Goal: Find specific page/section: Find specific page/section

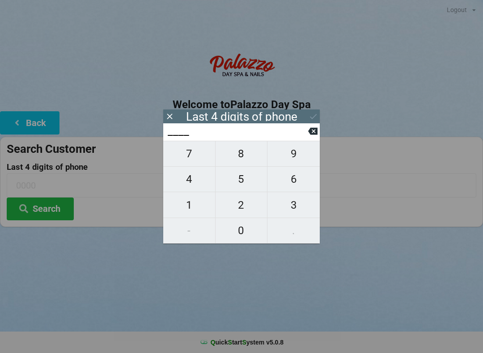
click at [286, 158] on span "9" at bounding box center [293, 153] width 52 height 19
type input "9___"
click at [237, 162] on span "8" at bounding box center [241, 153] width 52 height 19
type input "98__"
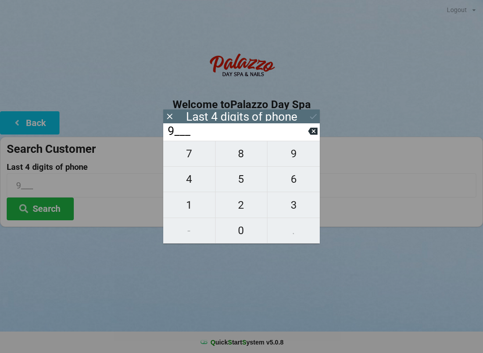
type input "98__"
click at [184, 189] on span "4" at bounding box center [189, 179] width 52 height 19
type input "984_"
click at [297, 188] on span "6" at bounding box center [293, 179] width 52 height 19
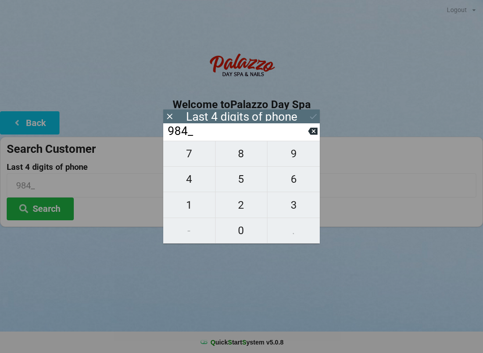
type input "9846"
click at [291, 191] on div "7 8 9 4 5 6 1 2 3 - 0 ." at bounding box center [241, 192] width 156 height 103
click at [57, 218] on button "Search" at bounding box center [40, 209] width 67 height 23
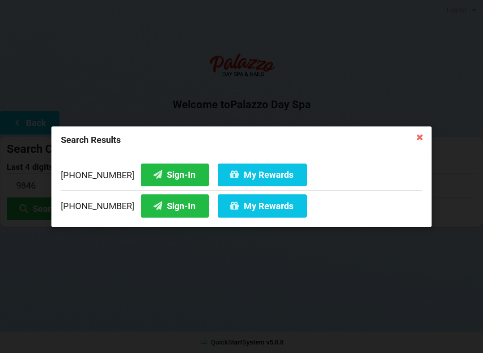
click at [157, 176] on button "Sign-In" at bounding box center [175, 174] width 68 height 23
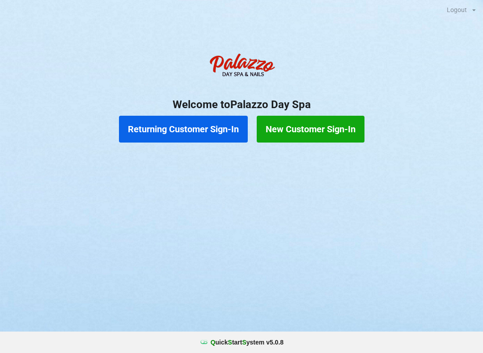
click at [199, 122] on button "Returning Customer Sign-In" at bounding box center [183, 129] width 129 height 27
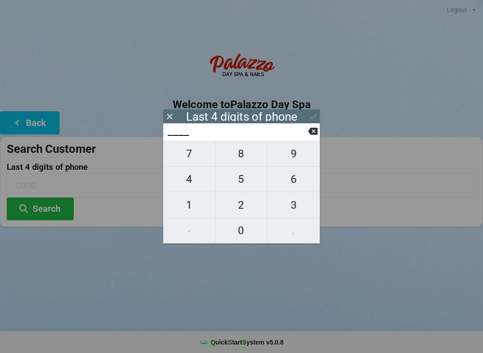
click at [295, 156] on span "9" at bounding box center [293, 153] width 52 height 19
type input "9___"
click at [293, 209] on span "3" at bounding box center [293, 205] width 52 height 19
type input "93__"
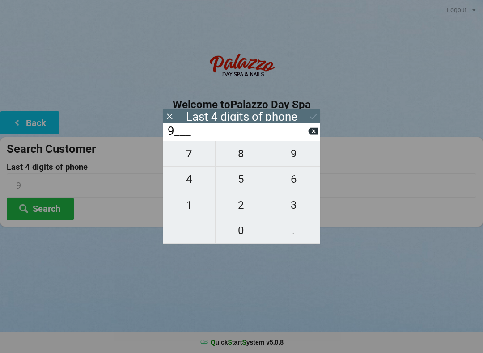
type input "93__"
click at [243, 179] on span "5" at bounding box center [241, 179] width 52 height 19
type input "935_"
click at [293, 208] on span "3" at bounding box center [293, 205] width 52 height 19
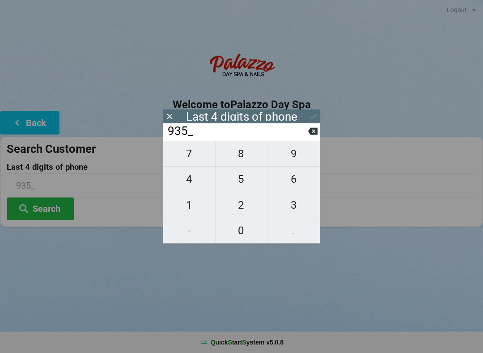
type input "9353"
click at [45, 210] on button "Search" at bounding box center [40, 209] width 67 height 23
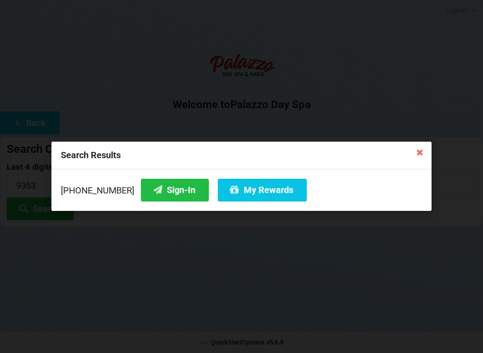
click at [159, 189] on button "Sign-In" at bounding box center [175, 190] width 68 height 23
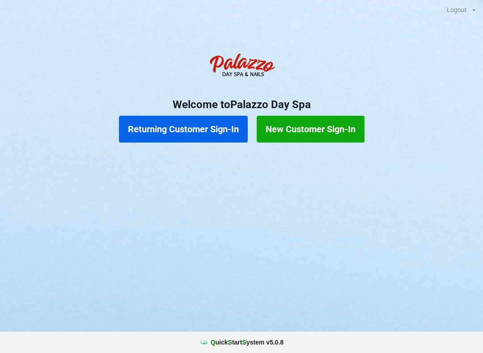
click at [201, 126] on button "Returning Customer Sign-In" at bounding box center [183, 129] width 129 height 27
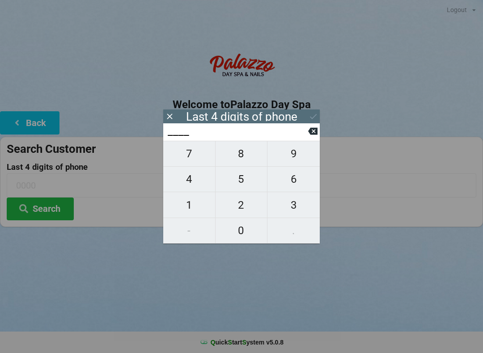
click at [242, 234] on span "0" at bounding box center [241, 230] width 52 height 19
type input "0___"
click at [184, 202] on span "1" at bounding box center [189, 205] width 52 height 19
type input "01__"
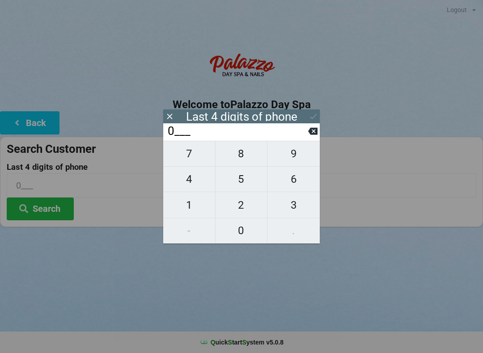
type input "01__"
click at [299, 178] on span "6" at bounding box center [293, 179] width 52 height 19
type input "016_"
click at [236, 181] on span "5" at bounding box center [241, 179] width 52 height 19
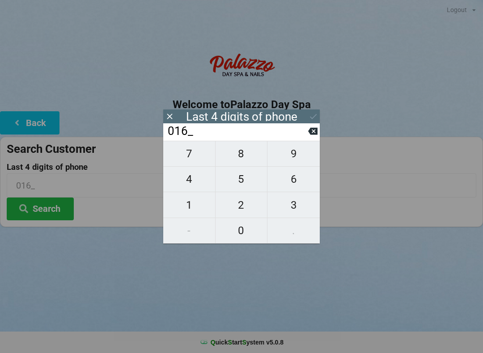
type input "0165"
click at [316, 115] on icon at bounding box center [313, 116] width 7 height 5
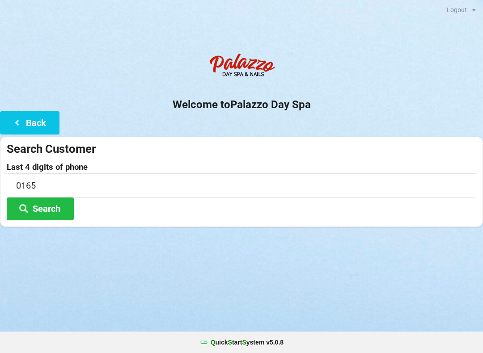
click at [52, 207] on button "Search" at bounding box center [40, 209] width 67 height 23
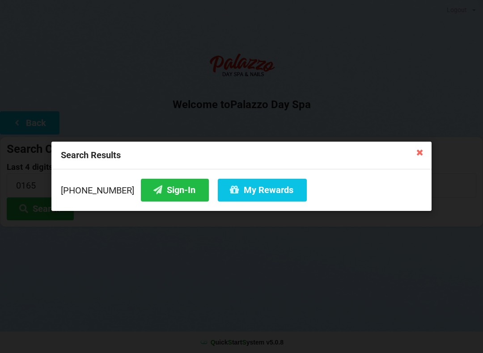
click at [241, 189] on button "My Rewards" at bounding box center [262, 190] width 89 height 23
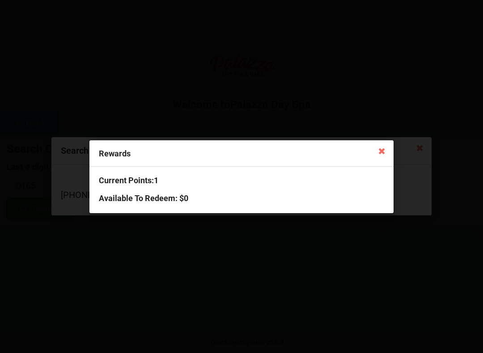
click at [380, 154] on icon at bounding box center [382, 150] width 14 height 14
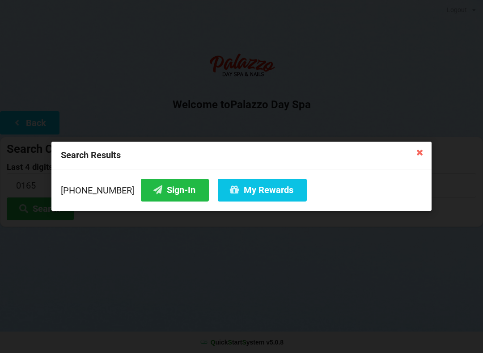
click at [154, 190] on button "Sign-In" at bounding box center [175, 190] width 68 height 23
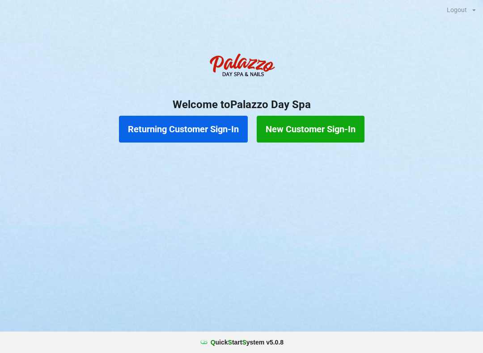
click at [209, 138] on button "Returning Customer Sign-In" at bounding box center [183, 129] width 129 height 27
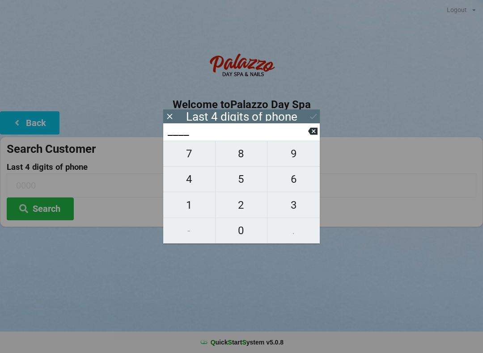
click at [242, 206] on span "2" at bounding box center [241, 205] width 52 height 19
type input "2___"
click at [245, 206] on span "2" at bounding box center [241, 205] width 52 height 19
type input "22__"
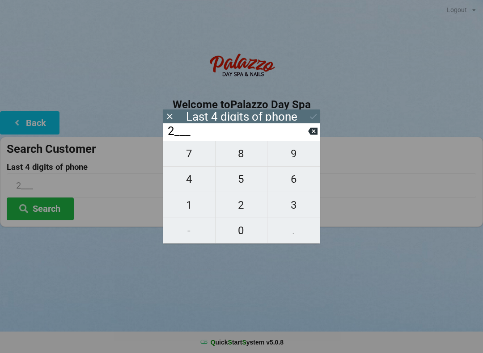
type input "22__"
click at [302, 158] on span "9" at bounding box center [293, 153] width 52 height 19
type input "229_"
click at [248, 239] on span "0" at bounding box center [241, 230] width 52 height 19
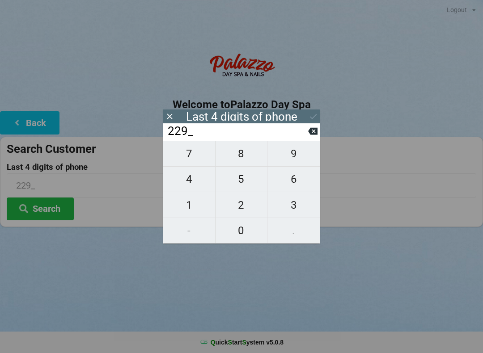
type input "2290"
click at [308, 121] on icon at bounding box center [312, 116] width 9 height 9
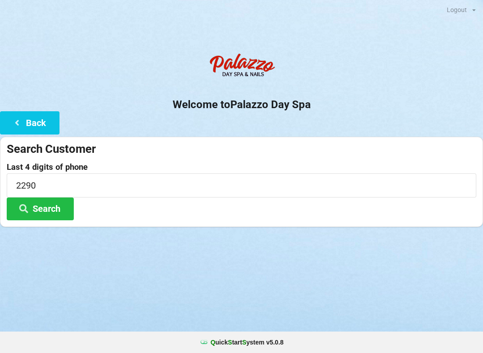
click at [68, 206] on button "Search" at bounding box center [40, 209] width 67 height 23
click at [42, 124] on button "Back" at bounding box center [29, 122] width 59 height 23
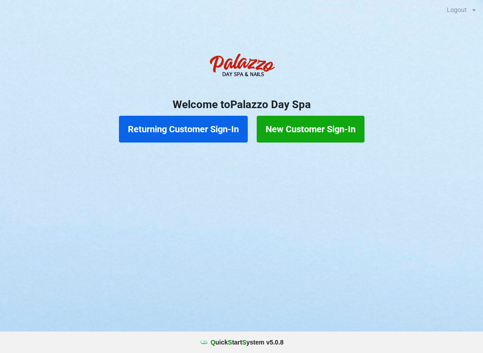
click at [328, 135] on button "New Customer Sign-In" at bounding box center [311, 129] width 108 height 27
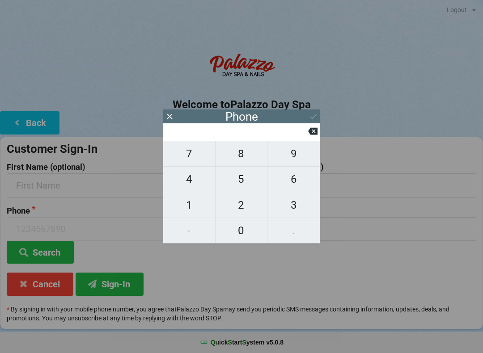
click at [202, 180] on span "4" at bounding box center [189, 179] width 52 height 19
type input "4"
click at [243, 234] on span "0" at bounding box center [241, 230] width 52 height 19
type input "40"
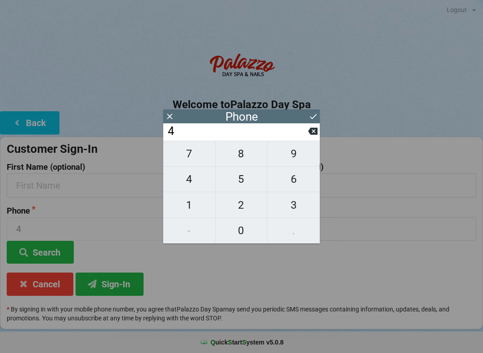
type input "40"
click at [196, 205] on span "1" at bounding box center [189, 205] width 52 height 19
type input "401"
click at [312, 135] on icon at bounding box center [312, 131] width 9 height 7
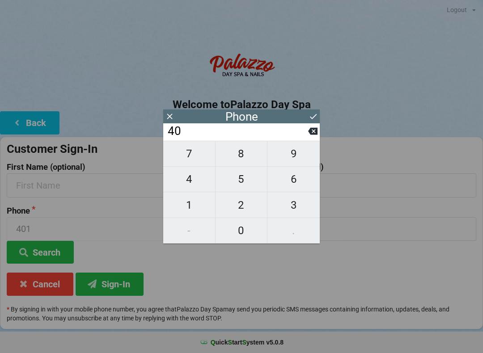
click at [195, 162] on span "7" at bounding box center [189, 153] width 52 height 19
type input "407"
click at [294, 188] on span "6" at bounding box center [293, 179] width 52 height 19
type input "4076"
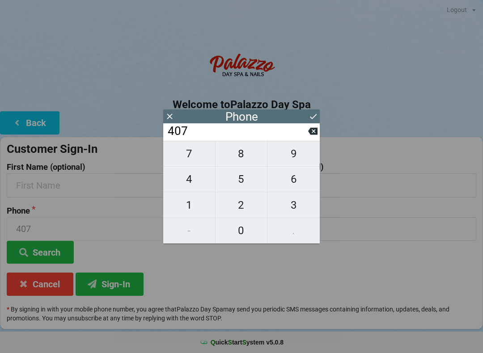
type input "4076"
click at [243, 212] on span "2" at bounding box center [241, 205] width 52 height 19
type input "40762"
click at [199, 182] on span "4" at bounding box center [189, 179] width 52 height 19
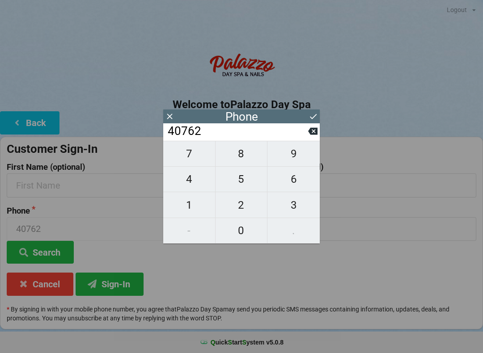
type input "407624"
click at [249, 208] on span "2" at bounding box center [241, 205] width 52 height 19
type input "4076242"
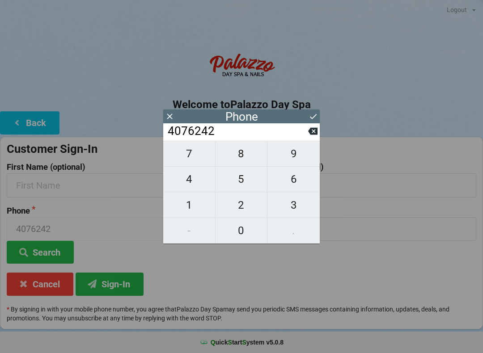
click at [247, 207] on span "2" at bounding box center [241, 205] width 52 height 19
type input "40762422"
click at [297, 163] on span "9" at bounding box center [293, 153] width 52 height 19
type input "407624229"
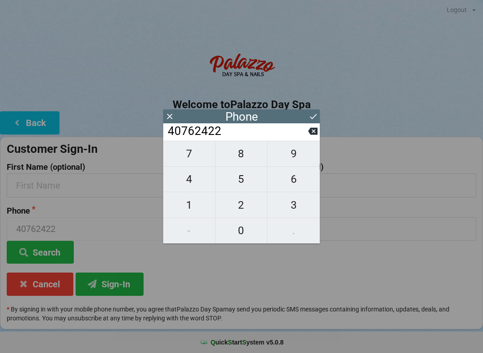
type input "407624229"
click at [243, 231] on span "0" at bounding box center [241, 230] width 52 height 19
type input "4076242290"
click at [311, 118] on icon at bounding box center [313, 116] width 7 height 5
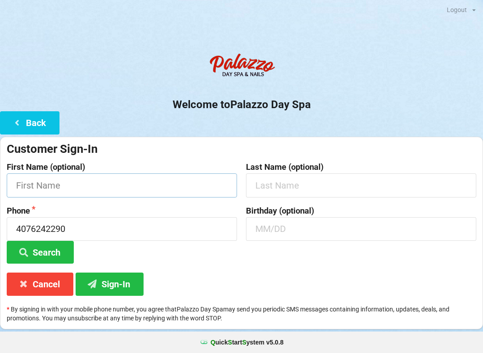
click at [130, 189] on input "text" at bounding box center [122, 185] width 230 height 24
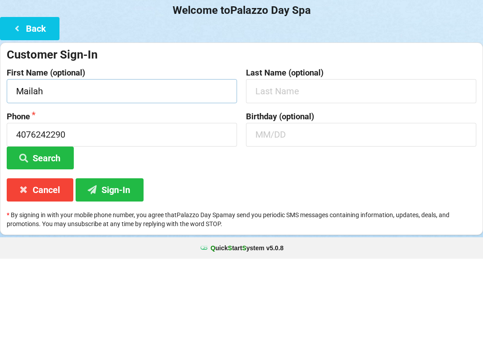
type input "Mailah"
click at [326, 173] on input "text" at bounding box center [361, 185] width 230 height 24
type input "[PERSON_NAME]"
click at [321, 217] on input "text" at bounding box center [361, 229] width 230 height 24
type input "1"
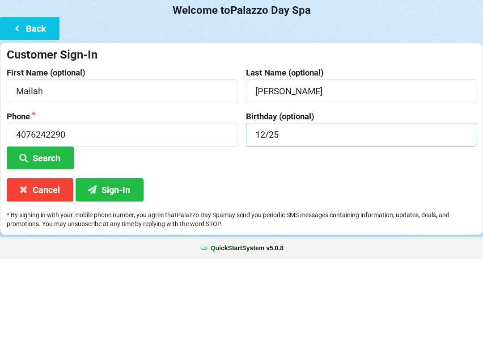
type input "12/25"
click at [418, 207] on div "Birthday (optional) 12/25" at bounding box center [360, 236] width 239 height 58
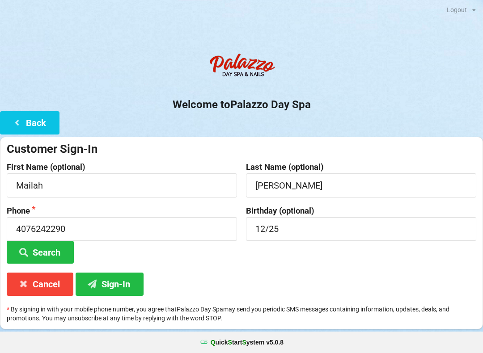
click at [126, 287] on button "Sign-In" at bounding box center [110, 284] width 68 height 23
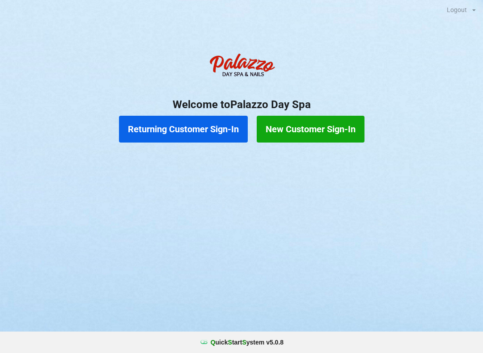
click at [199, 129] on button "Returning Customer Sign-In" at bounding box center [183, 129] width 129 height 27
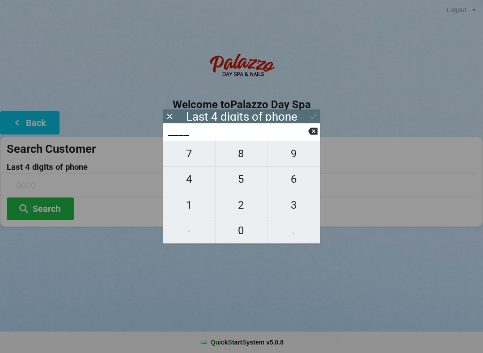
click at [294, 153] on span "9" at bounding box center [293, 153] width 52 height 19
type input "9___"
click at [294, 159] on span "9" at bounding box center [293, 153] width 52 height 19
type input "99__"
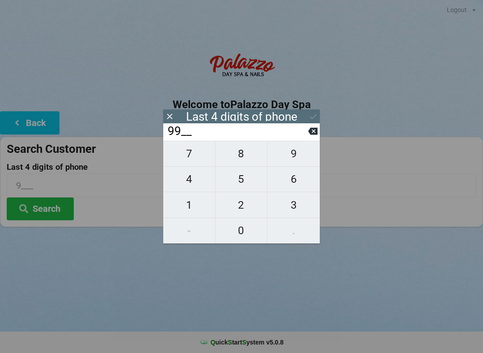
type input "99__"
click at [187, 155] on span "7" at bounding box center [189, 153] width 52 height 19
type input "997_"
click at [242, 181] on span "5" at bounding box center [241, 179] width 52 height 19
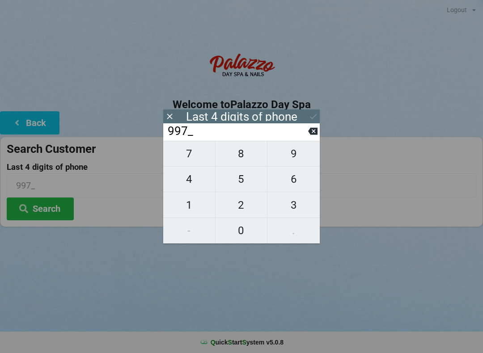
type input "9975"
click at [313, 116] on icon at bounding box center [312, 116] width 9 height 9
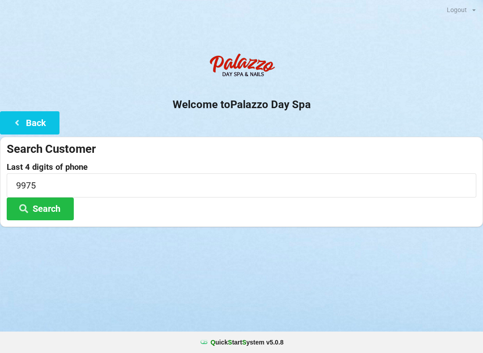
click at [51, 207] on button "Search" at bounding box center [40, 209] width 67 height 23
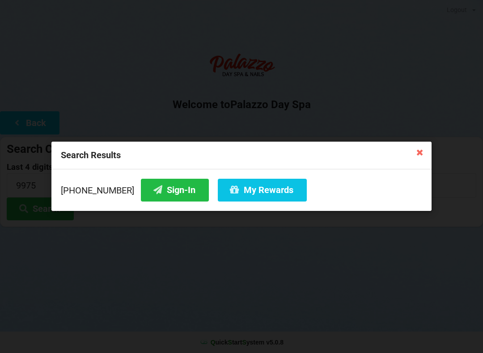
click at [169, 191] on button "Sign-In" at bounding box center [175, 190] width 68 height 23
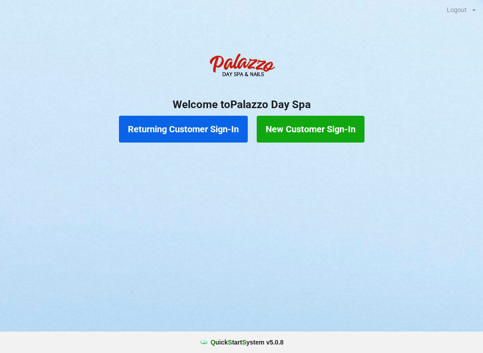
click at [206, 121] on button "Returning Customer Sign-In" at bounding box center [183, 129] width 129 height 27
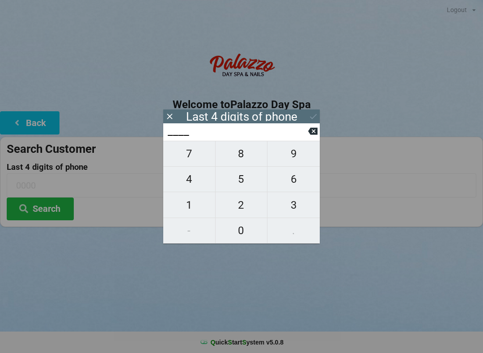
click at [190, 188] on span "4" at bounding box center [189, 179] width 52 height 19
type input "4___"
click at [243, 235] on span "0" at bounding box center [241, 230] width 52 height 19
type input "40__"
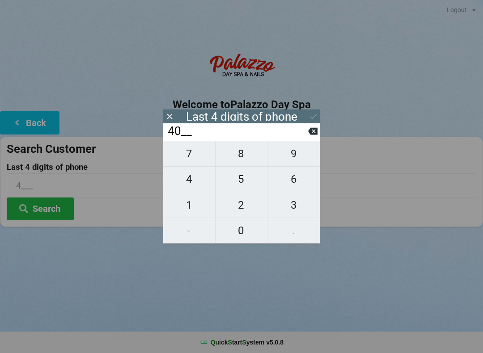
type input "40__"
click at [192, 160] on span "7" at bounding box center [189, 153] width 52 height 19
type input "407_"
click at [243, 156] on span "8" at bounding box center [241, 153] width 52 height 19
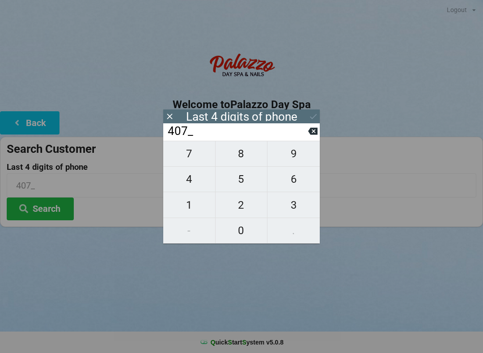
type input "4078"
click at [293, 188] on div "7 8 9 4 5 6 1 2 3 - 0 ." at bounding box center [241, 192] width 156 height 103
click at [312, 130] on icon at bounding box center [312, 131] width 9 height 9
click at [306, 133] on input "407_" at bounding box center [237, 131] width 141 height 14
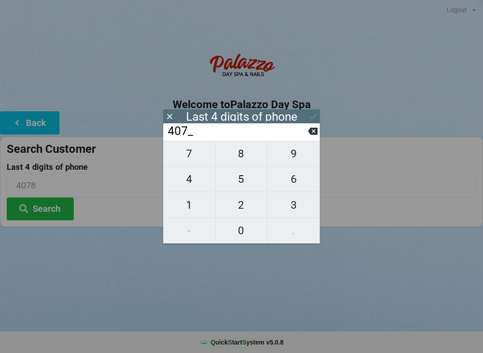
click at [307, 134] on input "407_" at bounding box center [237, 131] width 141 height 14
click at [304, 136] on input "407_" at bounding box center [237, 131] width 141 height 14
click at [308, 134] on input "407_" at bounding box center [237, 131] width 141 height 14
click at [309, 136] on icon at bounding box center [312, 131] width 9 height 9
click at [312, 137] on button at bounding box center [312, 131] width 9 height 12
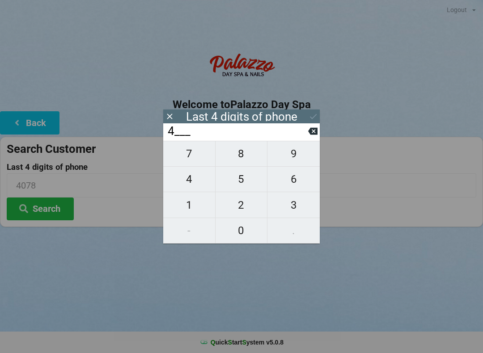
click at [313, 135] on icon at bounding box center [312, 131] width 9 height 7
click at [308, 139] on input "____" at bounding box center [237, 131] width 141 height 14
click at [192, 208] on span "1" at bounding box center [189, 205] width 52 height 19
type input "1___"
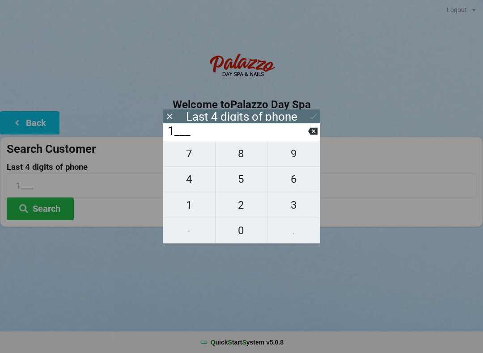
click at [246, 158] on span "8" at bounding box center [241, 153] width 52 height 19
type input "18__"
click at [291, 181] on span "6" at bounding box center [293, 179] width 52 height 19
type input "186_"
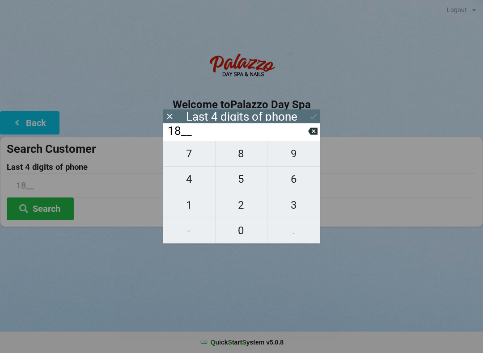
type input "186_"
click at [240, 160] on span "8" at bounding box center [241, 153] width 52 height 19
type input "1868"
click at [315, 134] on icon at bounding box center [312, 131] width 9 height 7
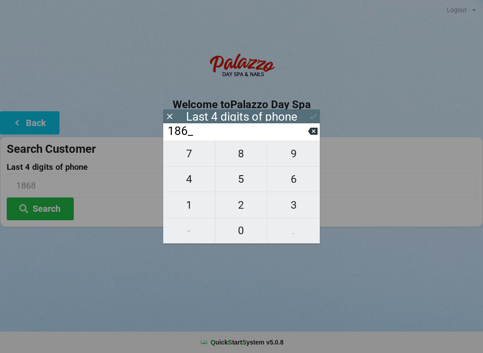
click at [240, 159] on span "8" at bounding box center [241, 153] width 52 height 19
type input "1868"
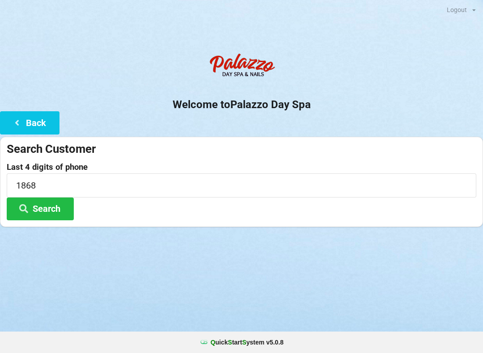
click at [391, 321] on div "Logout Logout Sign-In Welcome to Palazzo Day Spa Back Search Customer Last 4 di…" at bounding box center [241, 176] width 483 height 353
click at [43, 206] on button "Search" at bounding box center [40, 209] width 67 height 23
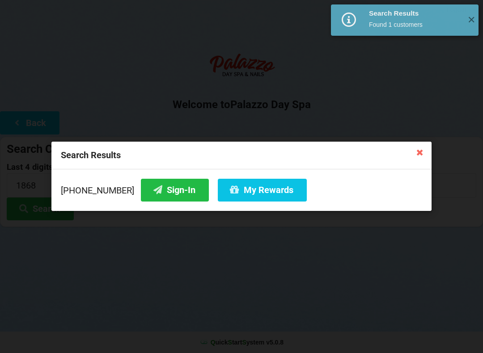
click at [165, 186] on button "Sign-In" at bounding box center [175, 190] width 68 height 23
